Goal: Transaction & Acquisition: Purchase product/service

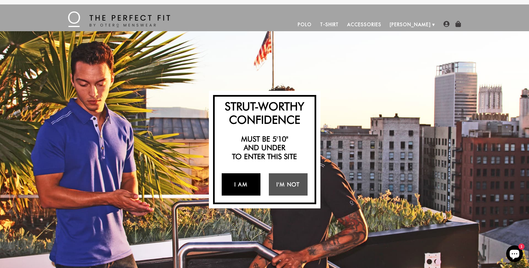
click at [239, 181] on link "I Am" at bounding box center [241, 184] width 39 height 22
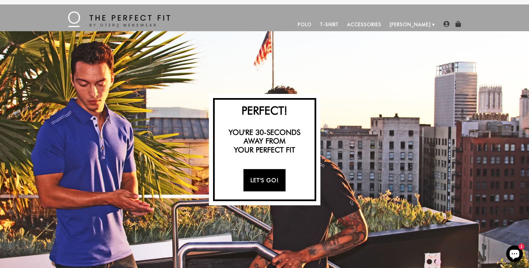
click at [263, 183] on link "Let's Go!" at bounding box center [264, 180] width 42 height 22
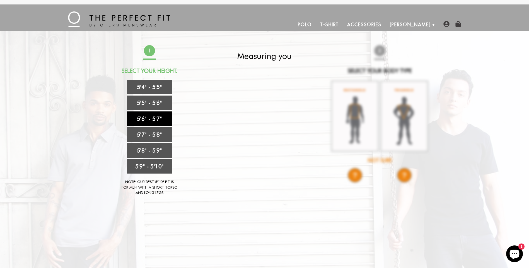
click at [153, 121] on link "5'6" - 5'7"" at bounding box center [149, 118] width 45 height 14
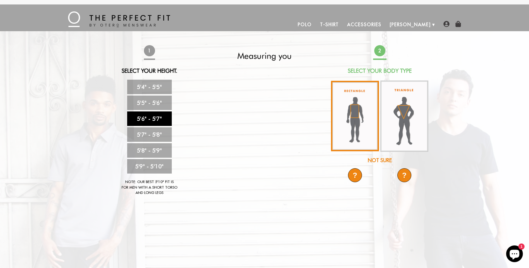
click at [355, 122] on img at bounding box center [355, 116] width 48 height 71
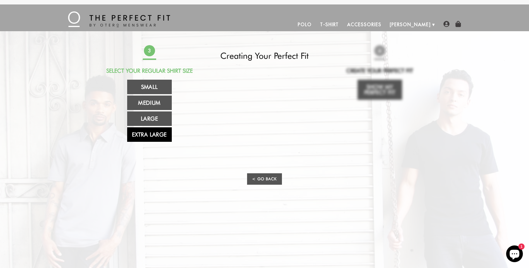
click at [153, 135] on link "Extra Large" at bounding box center [149, 134] width 45 height 14
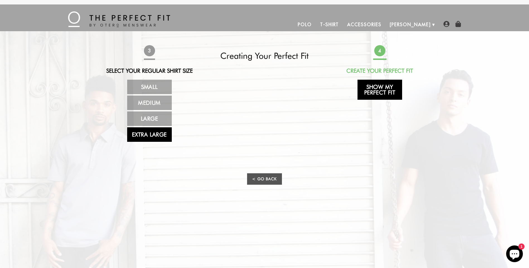
click at [383, 86] on link "Show My Perfect Fit" at bounding box center [379, 90] width 45 height 20
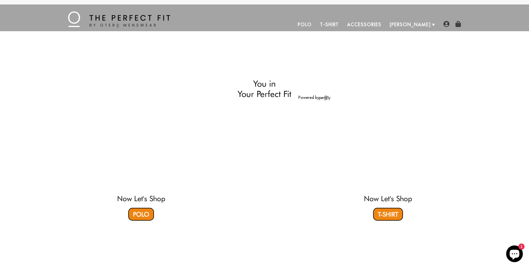
select select "56-57"
select select "XL"
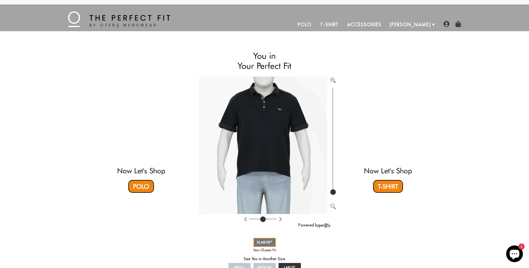
click at [316, 25] on link "Polo" at bounding box center [305, 24] width 22 height 13
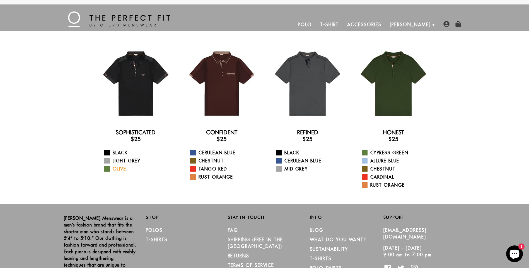
click at [110, 170] on span at bounding box center [107, 169] width 6 height 6
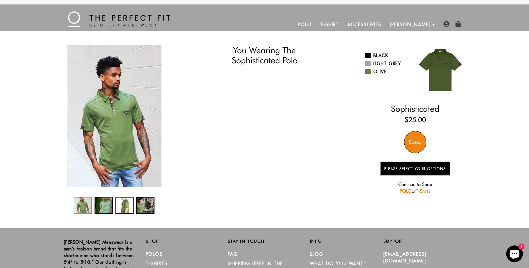
select select "56-57"
select select "XL"
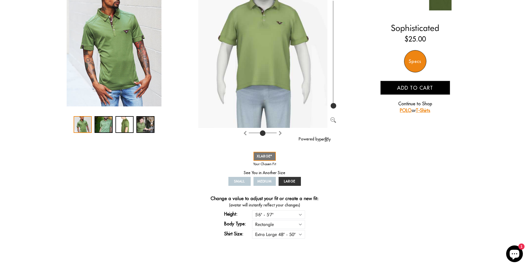
scroll to position [111, 0]
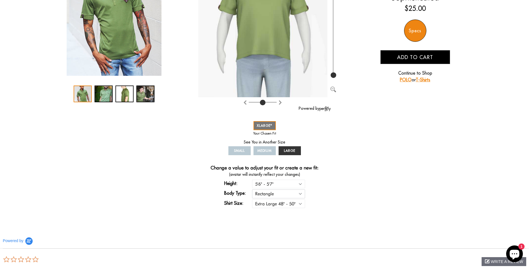
click at [298, 194] on select "Rectangle Triangle" at bounding box center [278, 194] width 53 height 9
select select "triangle"
click at [252, 190] on select "Rectangle Triangle" at bounding box center [278, 194] width 53 height 9
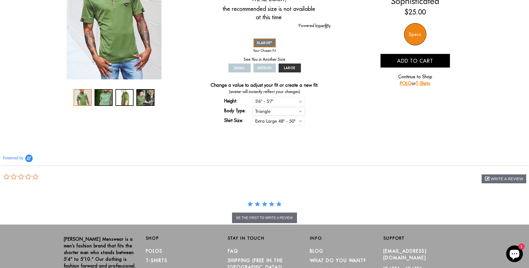
scroll to position [28, 0]
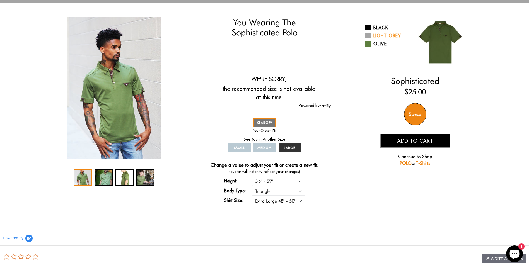
click at [381, 36] on link "Light Grey" at bounding box center [388, 35] width 46 height 7
